Goal: Information Seeking & Learning: Learn about a topic

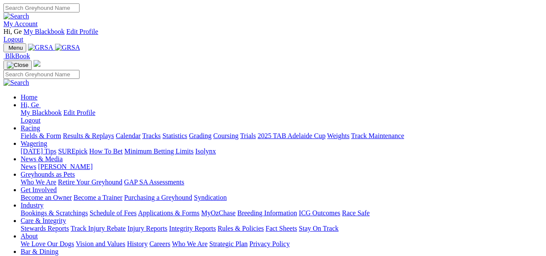
click at [187, 132] on link "Statistics" at bounding box center [174, 135] width 25 height 7
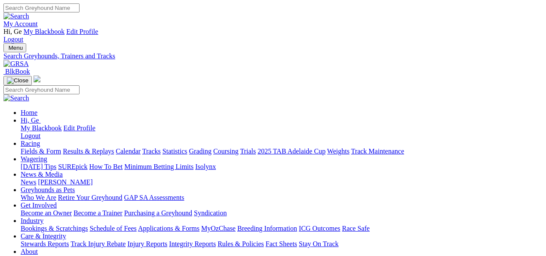
select select "northam"
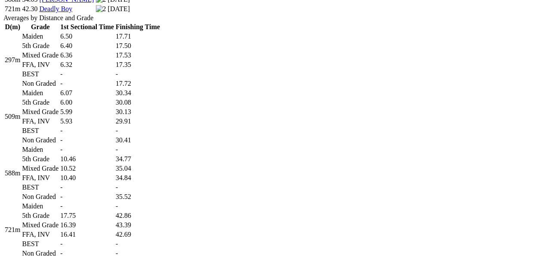
scroll to position [477, 0]
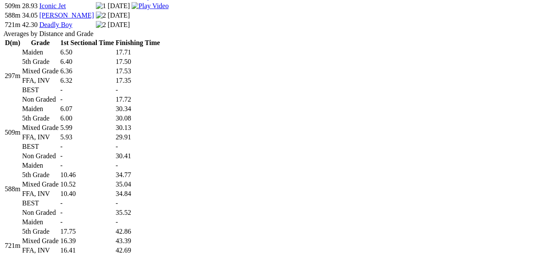
scroll to position [477, 0]
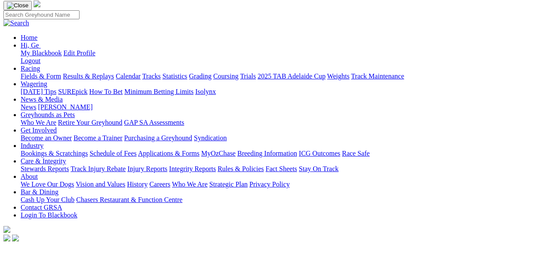
scroll to position [0, 0]
